Goal: Find specific page/section: Find specific page/section

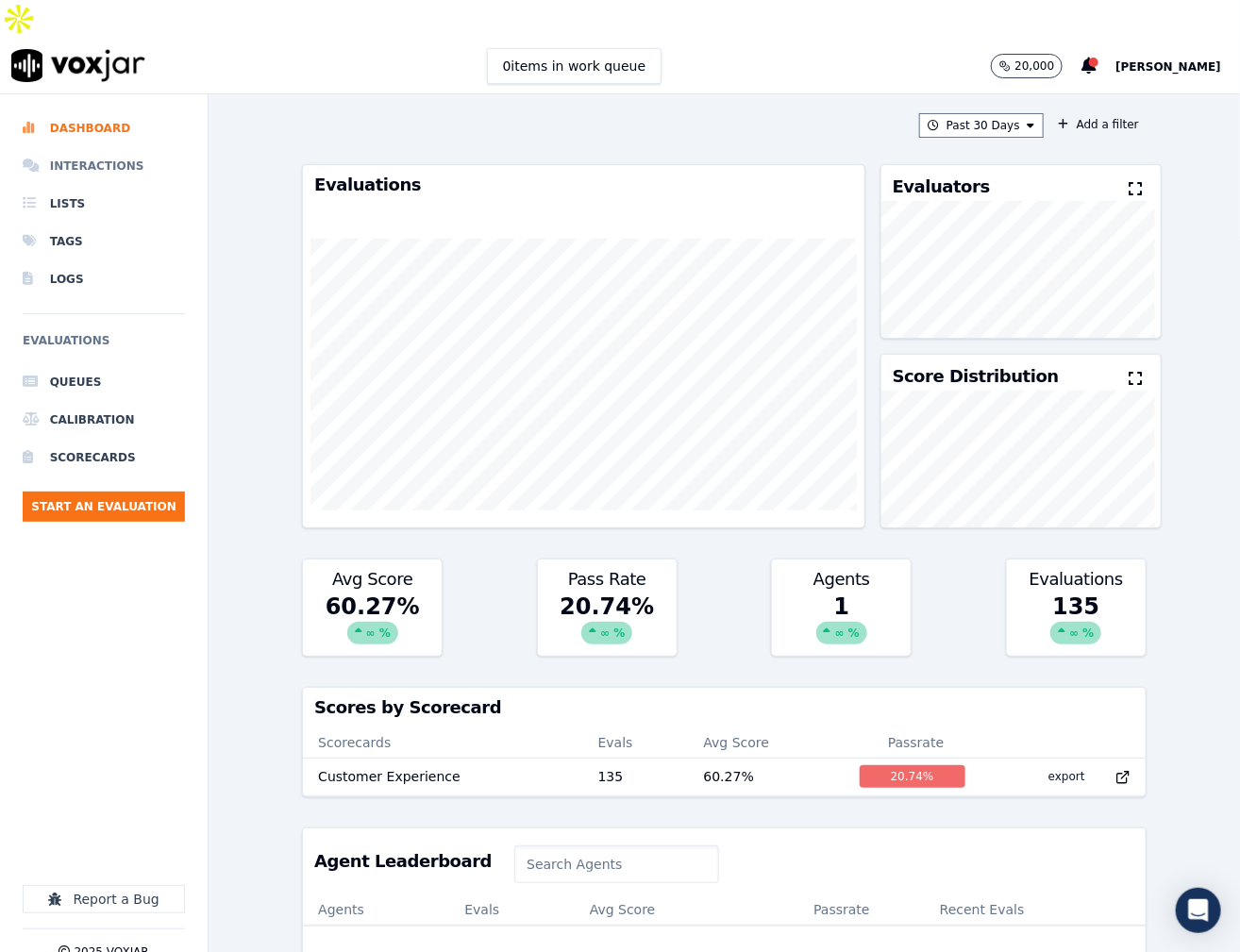
click at [81, 147] on li "Interactions" at bounding box center [103, 166] width 162 height 38
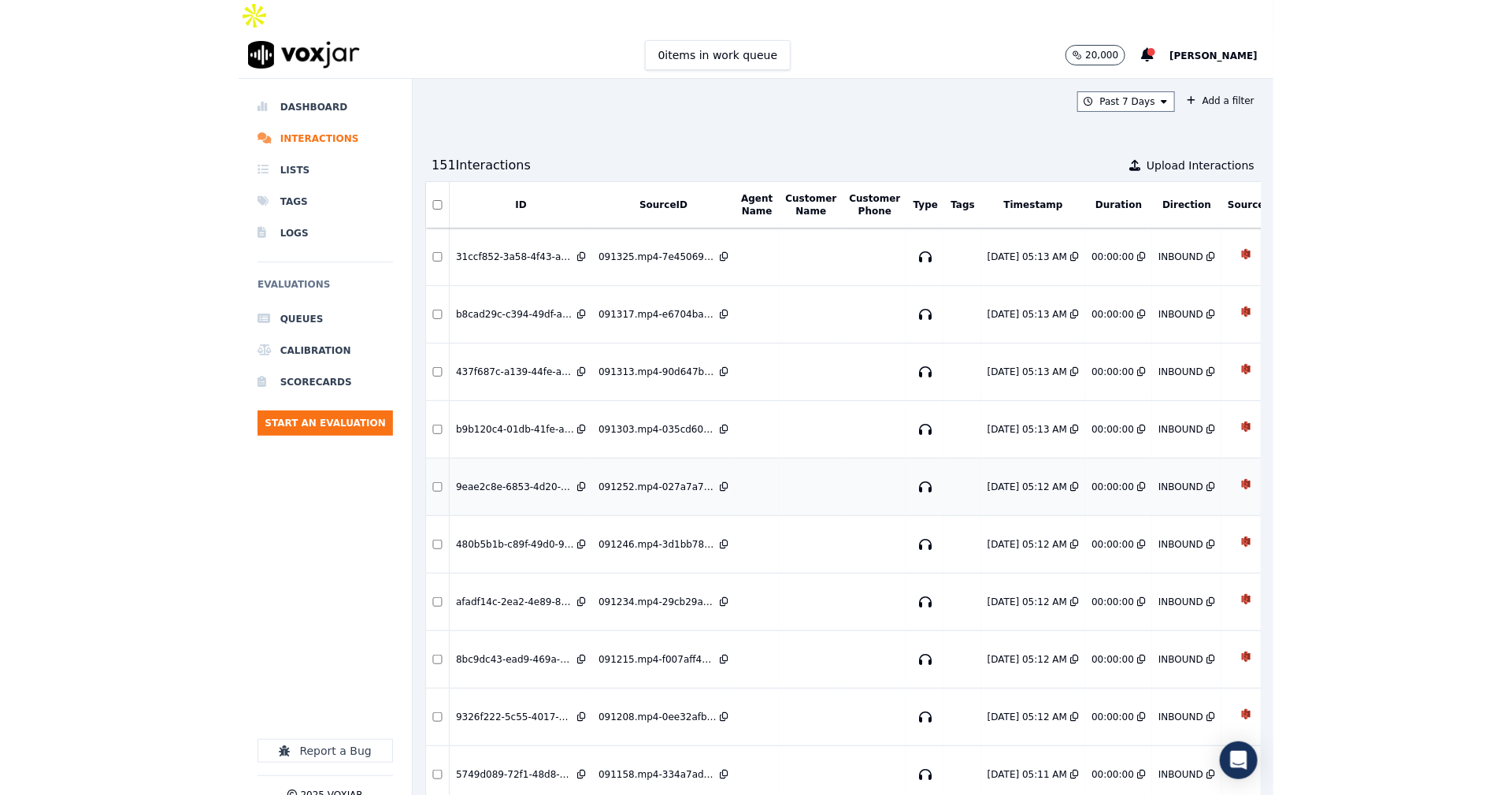
scroll to position [0, 74]
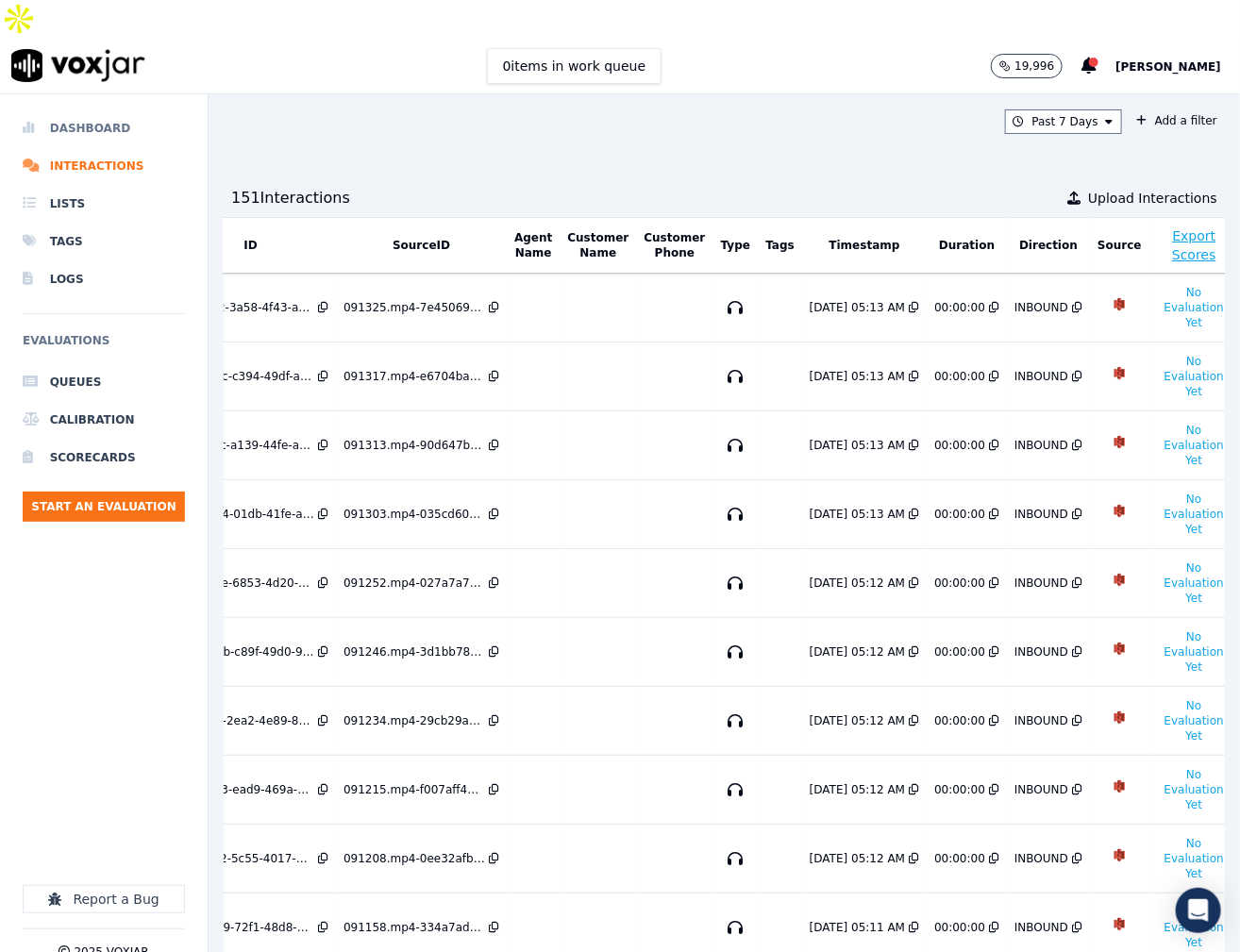
click at [82, 110] on li "Dashboard" at bounding box center [103, 129] width 162 height 38
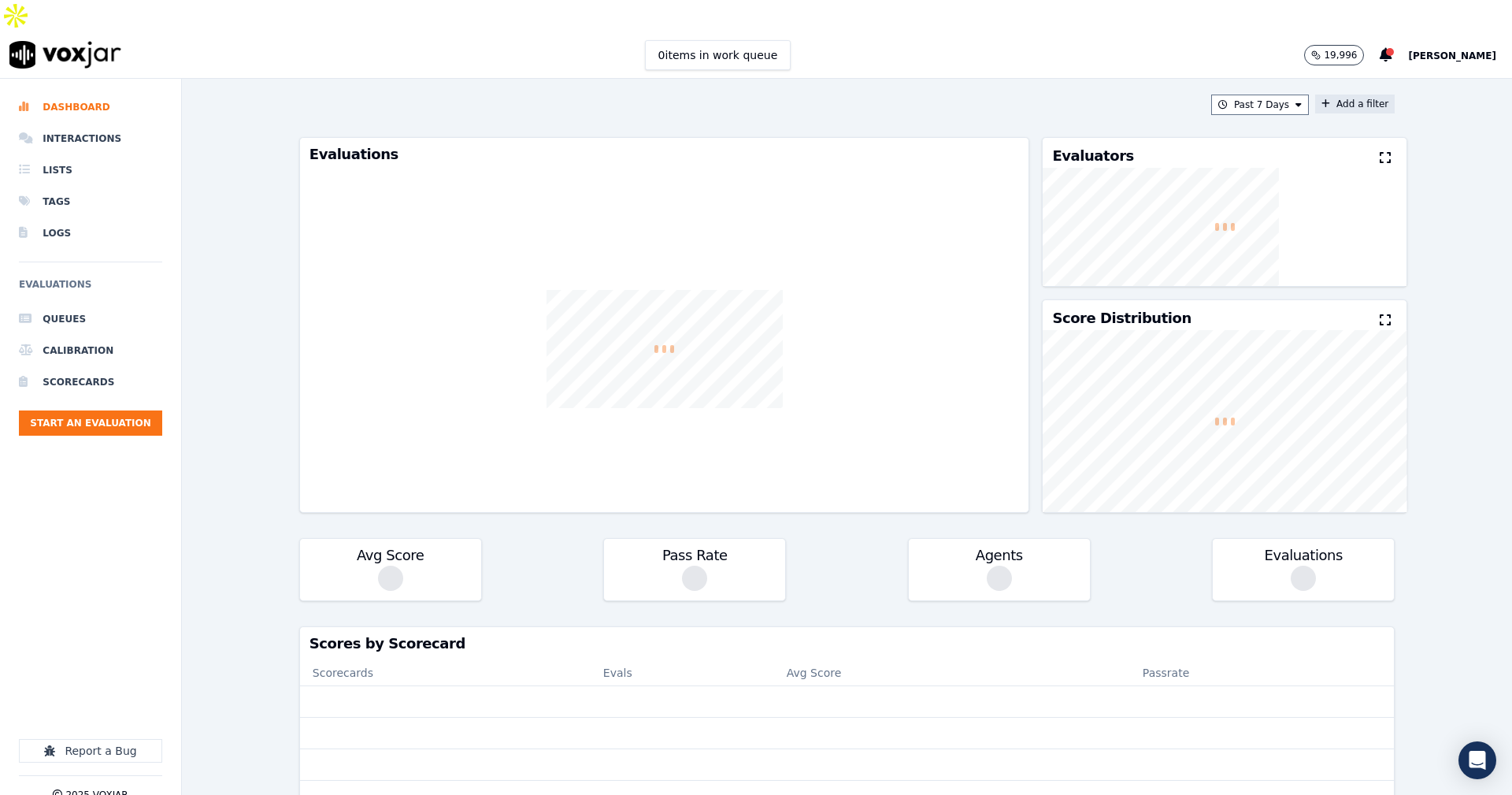
click at [1034, 95] on button "Add a filter" at bounding box center [1355, 104] width 80 height 19
click at [1034, 165] on button "Fields" at bounding box center [1044, 179] width 151 height 27
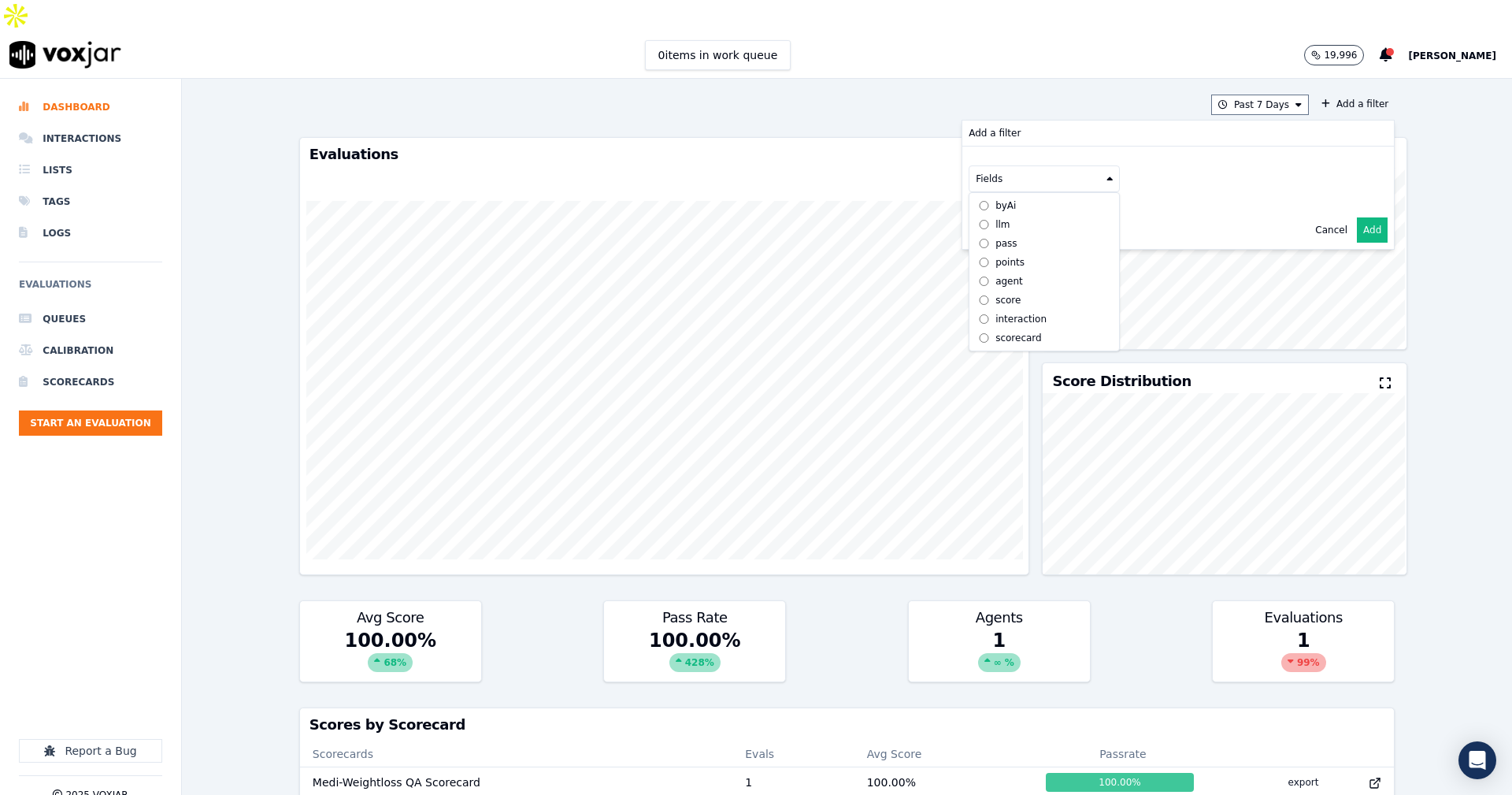
click at [1034, 169] on div "Past 7 Days Add a filter Add a filter Fields byAi llm pass points agent score i…" at bounding box center [847, 452] width 1330 height 748
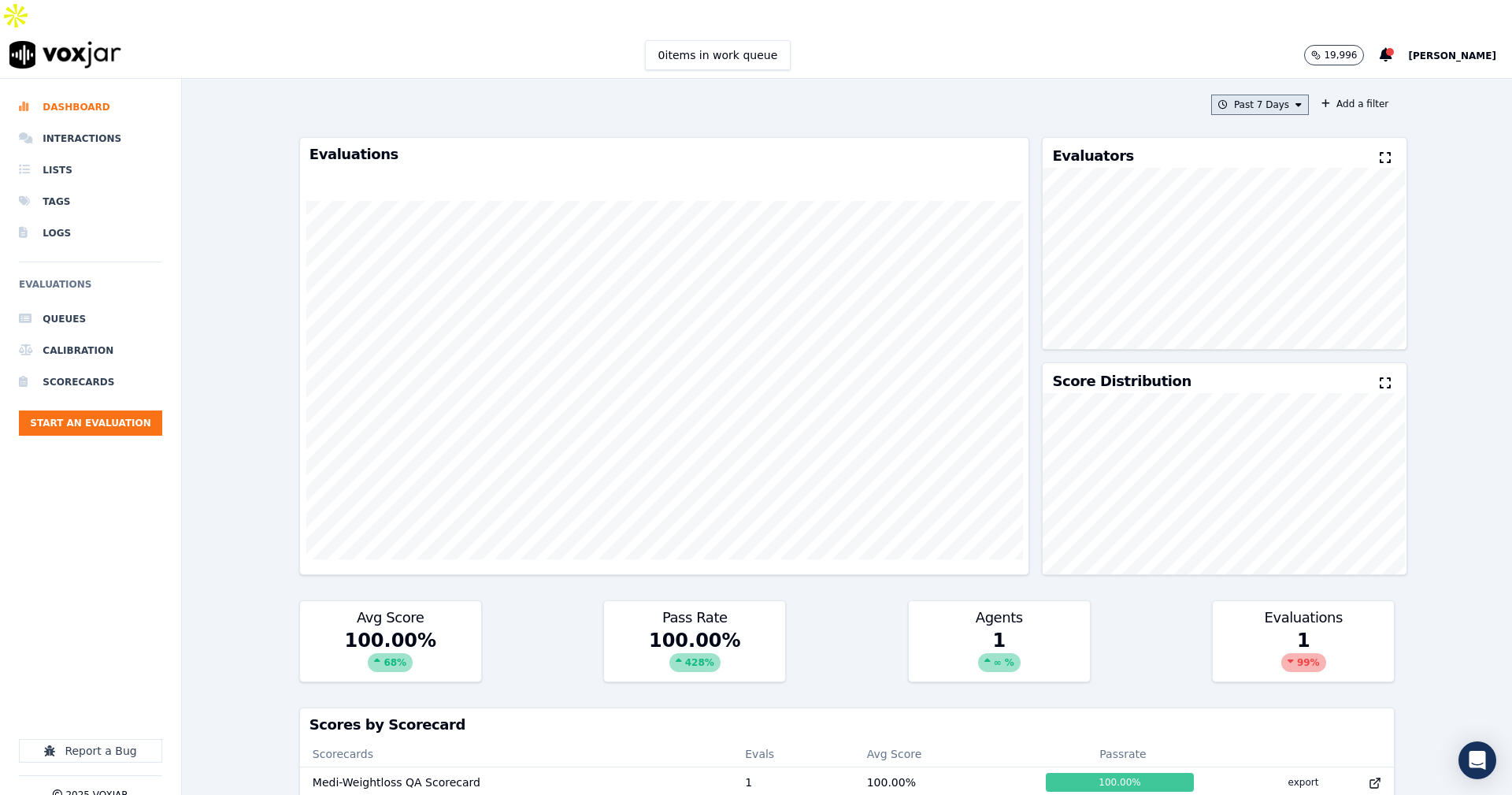
click at [1034, 100] on icon at bounding box center [1298, 104] width 6 height 9
